Goal: Find specific page/section: Find specific page/section

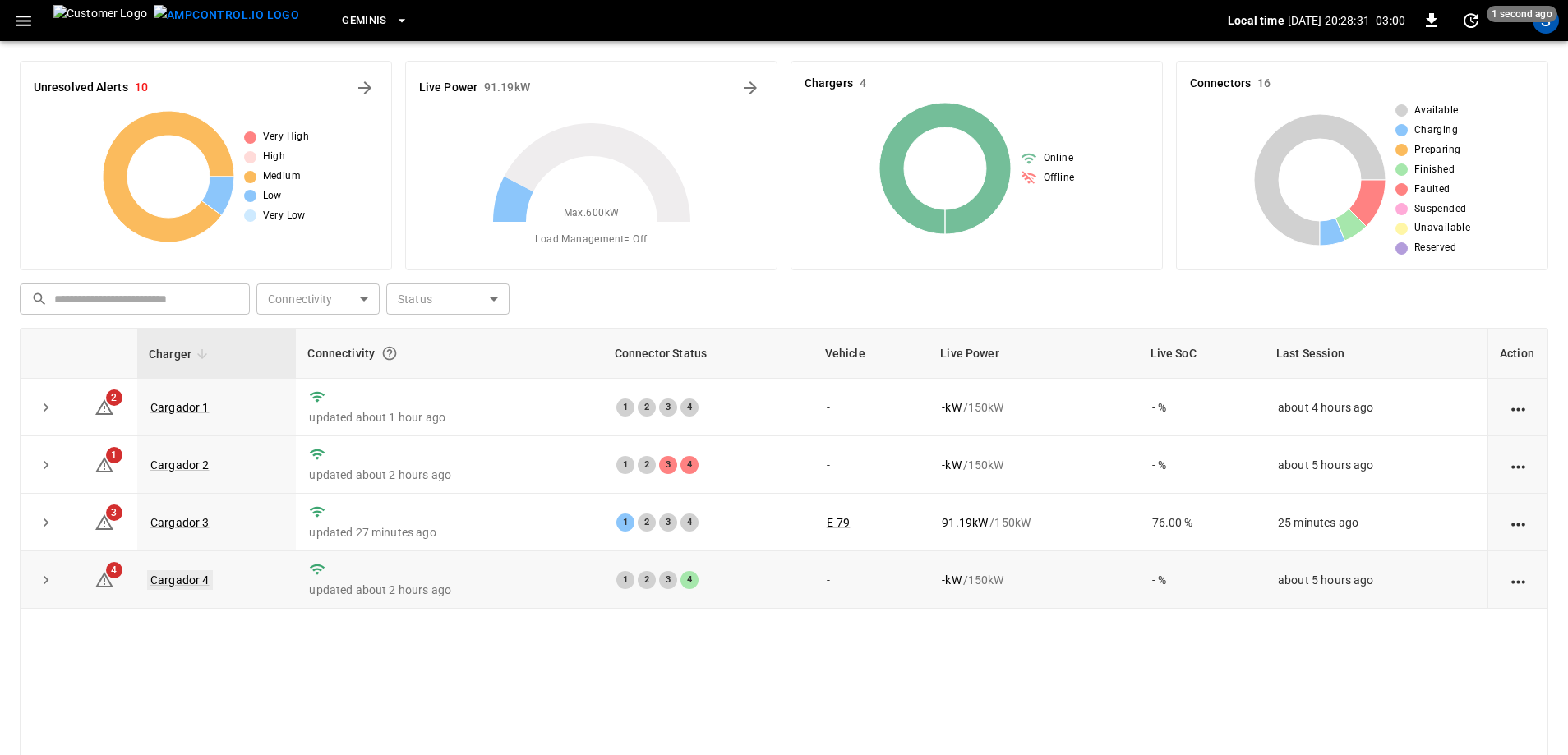
click at [186, 582] on link "Cargador 4" at bounding box center [180, 581] width 65 height 19
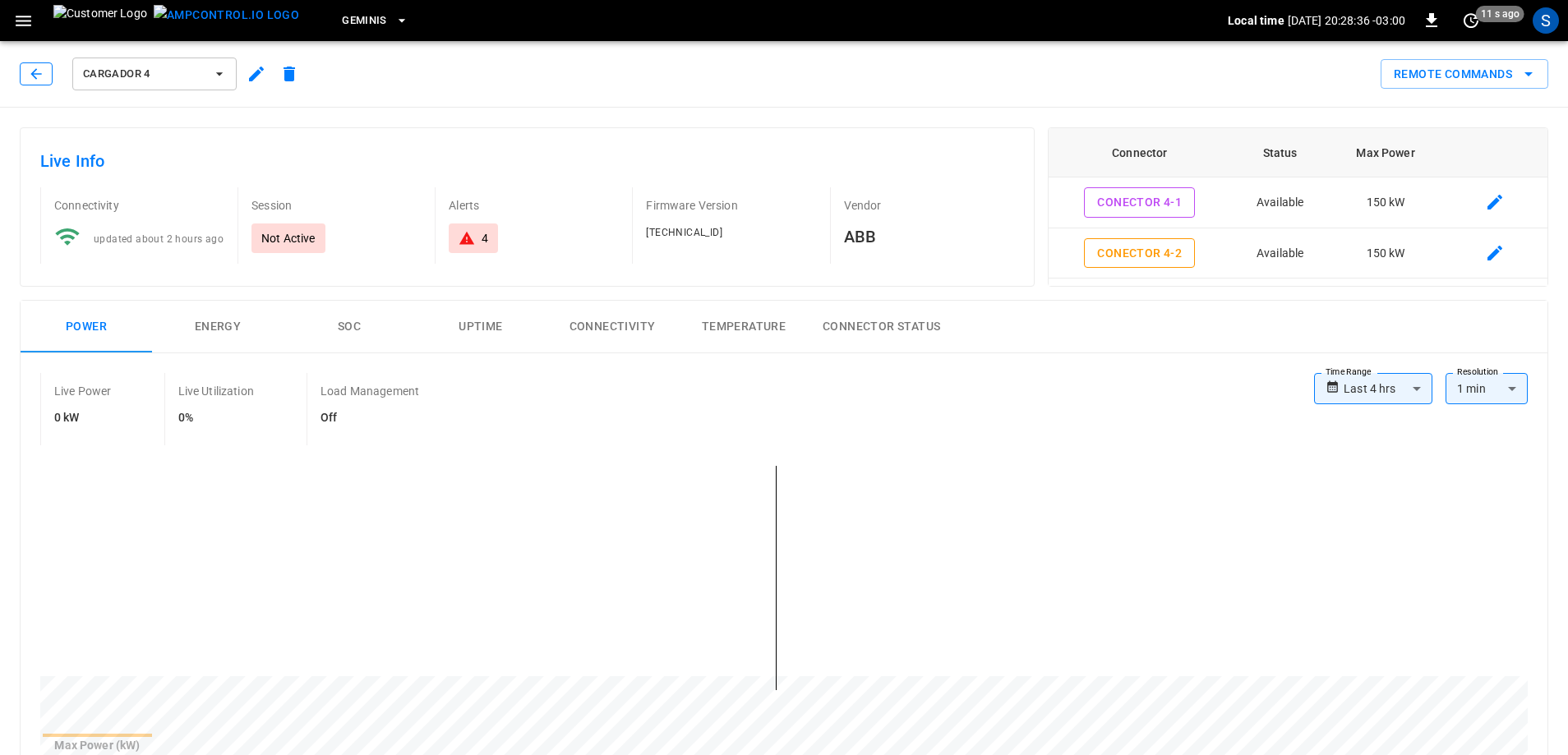
click at [52, 77] on button "button" at bounding box center [35, 74] width 33 height 23
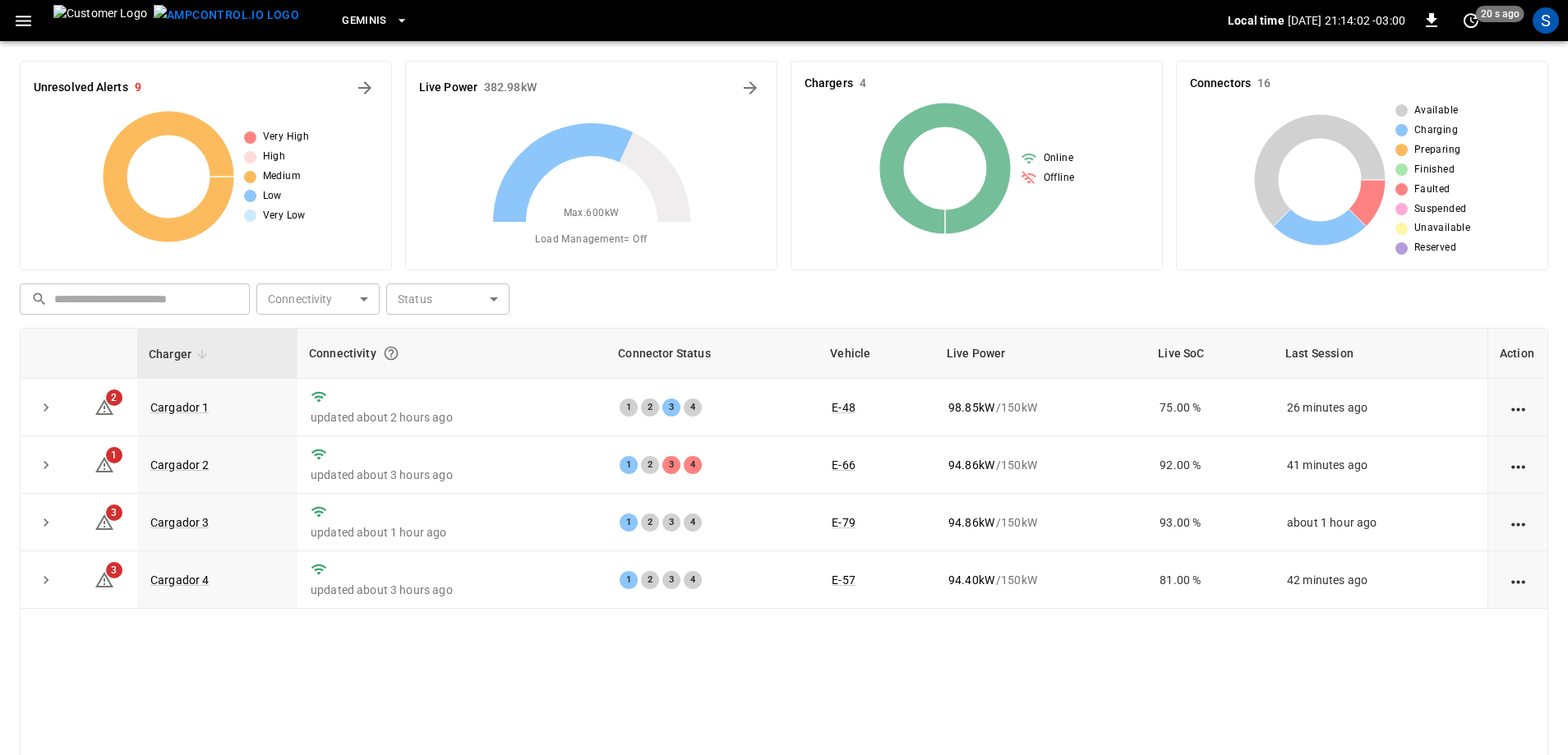
drag, startPoint x: 1177, startPoint y: 338, endPoint x: 1110, endPoint y: 292, distance: 81.3
click at [1110, 292] on div "​ ​ Connectivity ​ Connectivity Status ​ Status" at bounding box center [780, 296] width 1535 height 38
